Goal: Transaction & Acquisition: Subscribe to service/newsletter

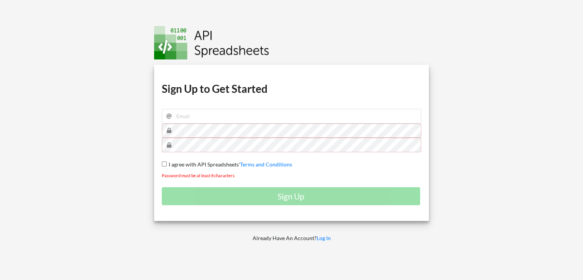
type input "radman.route38@gmail.com"
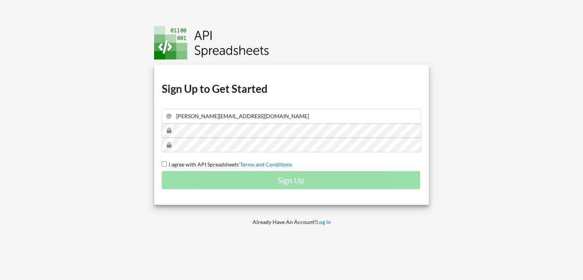
click at [259, 179] on div "Sign Up" at bounding box center [292, 180] width 260 height 18
click at [164, 163] on input "I agree with API Spreadsheets' Terms and Conditions" at bounding box center [164, 163] width 5 height 5
checkbox input "true"
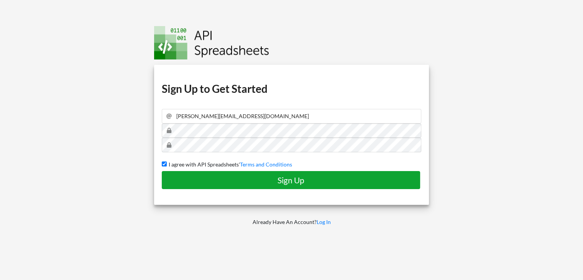
click at [207, 181] on h4 "Sign Up" at bounding box center [291, 180] width 242 height 10
checkbox input "false"
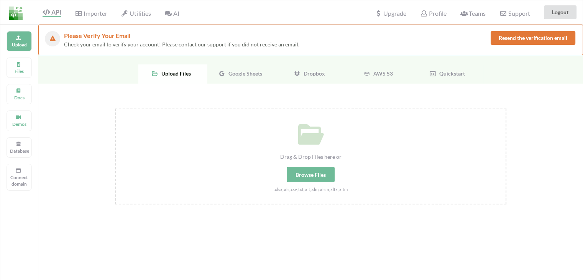
click at [315, 172] on div "Browse Files" at bounding box center [311, 174] width 48 height 15
click at [115, 108] on input "Drag & Drop Files here or Browse Files .xlsx,.xls,.csv,.txt,.xlt,.xlm,.xlsm,.xl…" at bounding box center [115, 108] width 0 height 0
type input "C:\fakepath\Database (Task_ Senior Project Manager).xlsx"
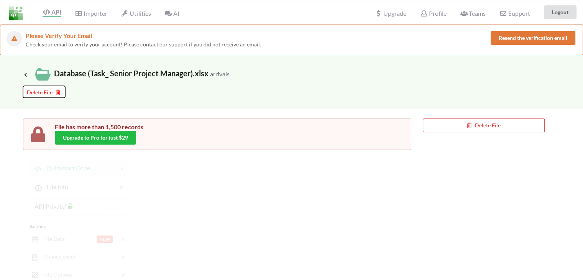
click at [57, 87] on button "Delete File" at bounding box center [44, 92] width 42 height 12
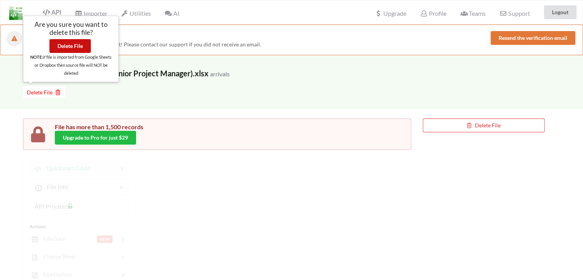
click at [82, 45] on button "Delete File" at bounding box center [69, 46] width 41 height 14
